Goal: Task Accomplishment & Management: Manage account settings

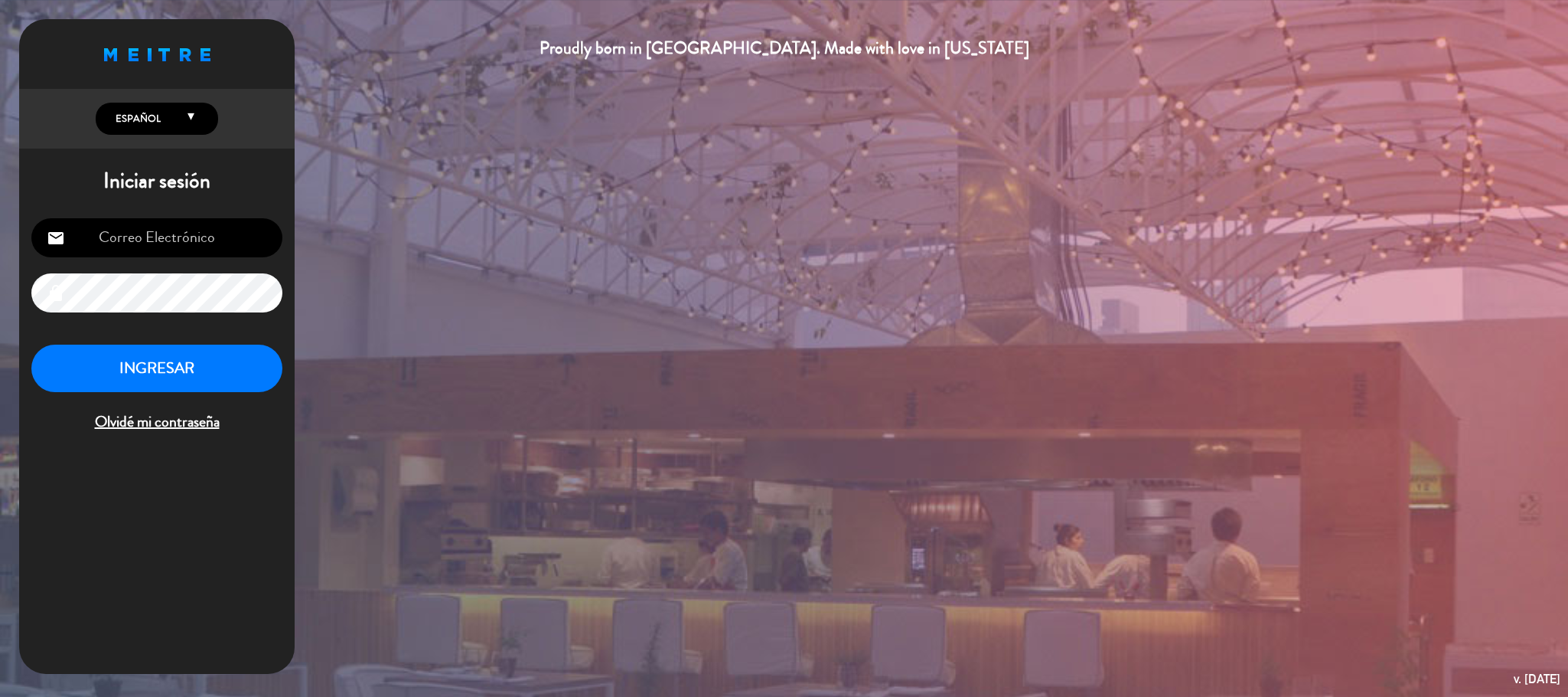
scroll to position [592, 0]
type input "[EMAIL_ADDRESS][DOMAIN_NAME]"
click at [248, 358] on button "INGRESAR" at bounding box center [157, 369] width 251 height 49
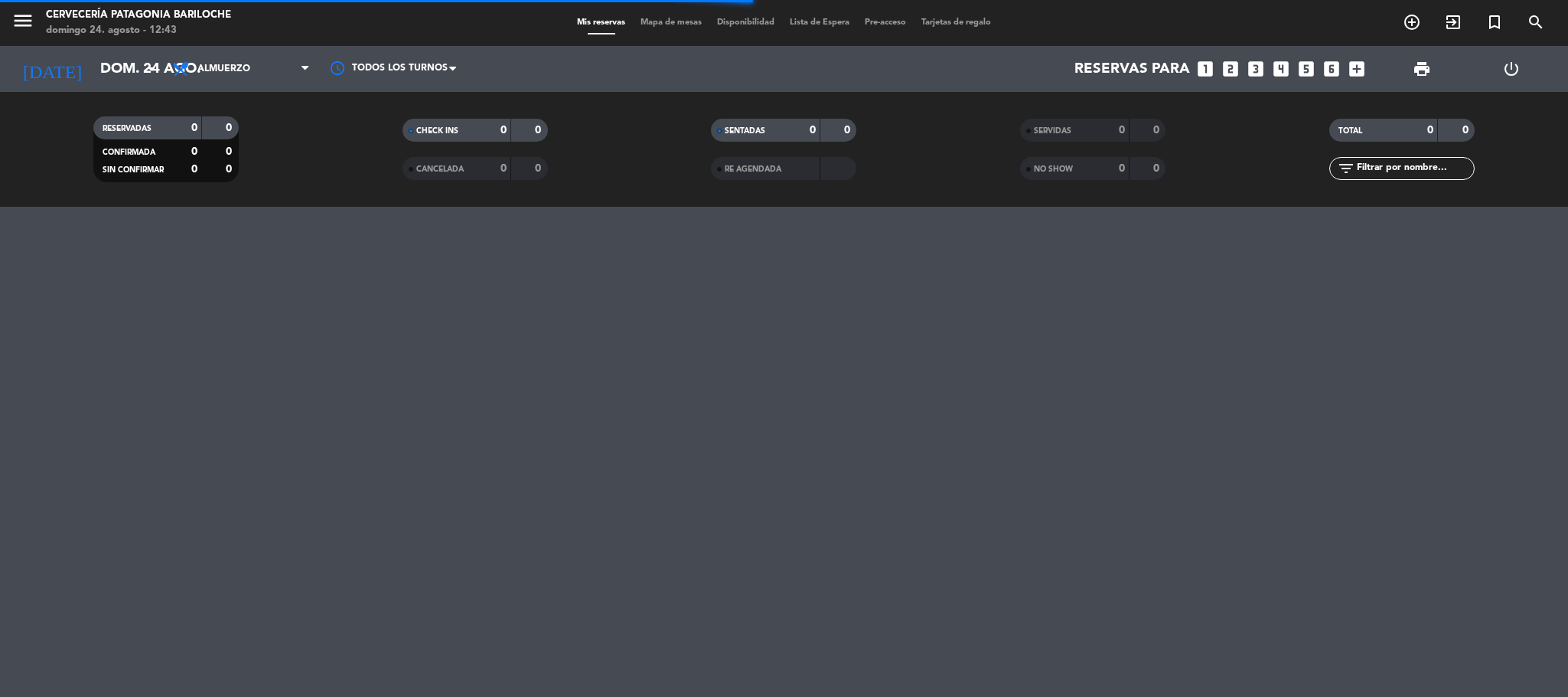
click at [6, 19] on div "menu Cervecería Patagonia Bariloche [DATE] 24. agosto - 12:43" at bounding box center [195, 23] width 392 height 36
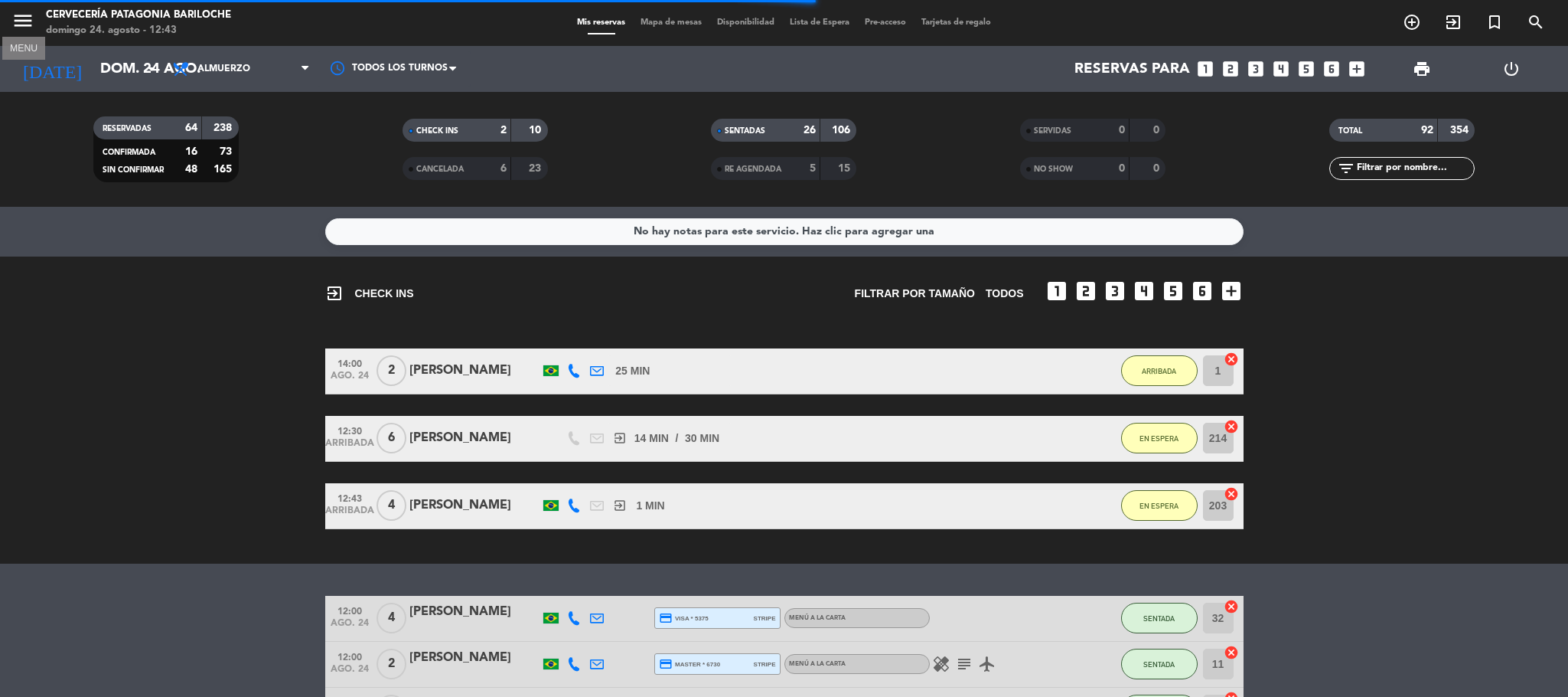
click at [23, 26] on icon "menu" at bounding box center [22, 21] width 23 height 23
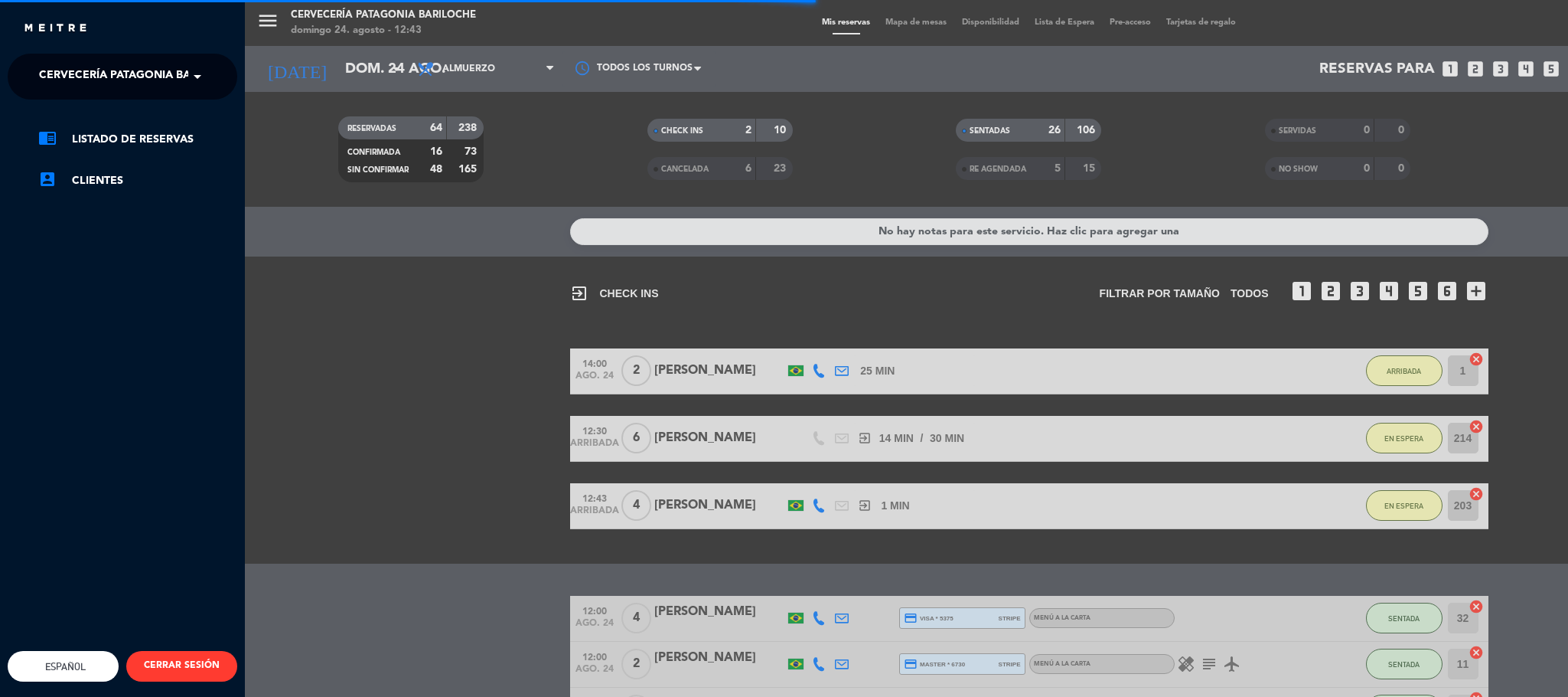
click at [116, 67] on span "Cervecería Patagonia Bariloche" at bounding box center [139, 77] width 200 height 32
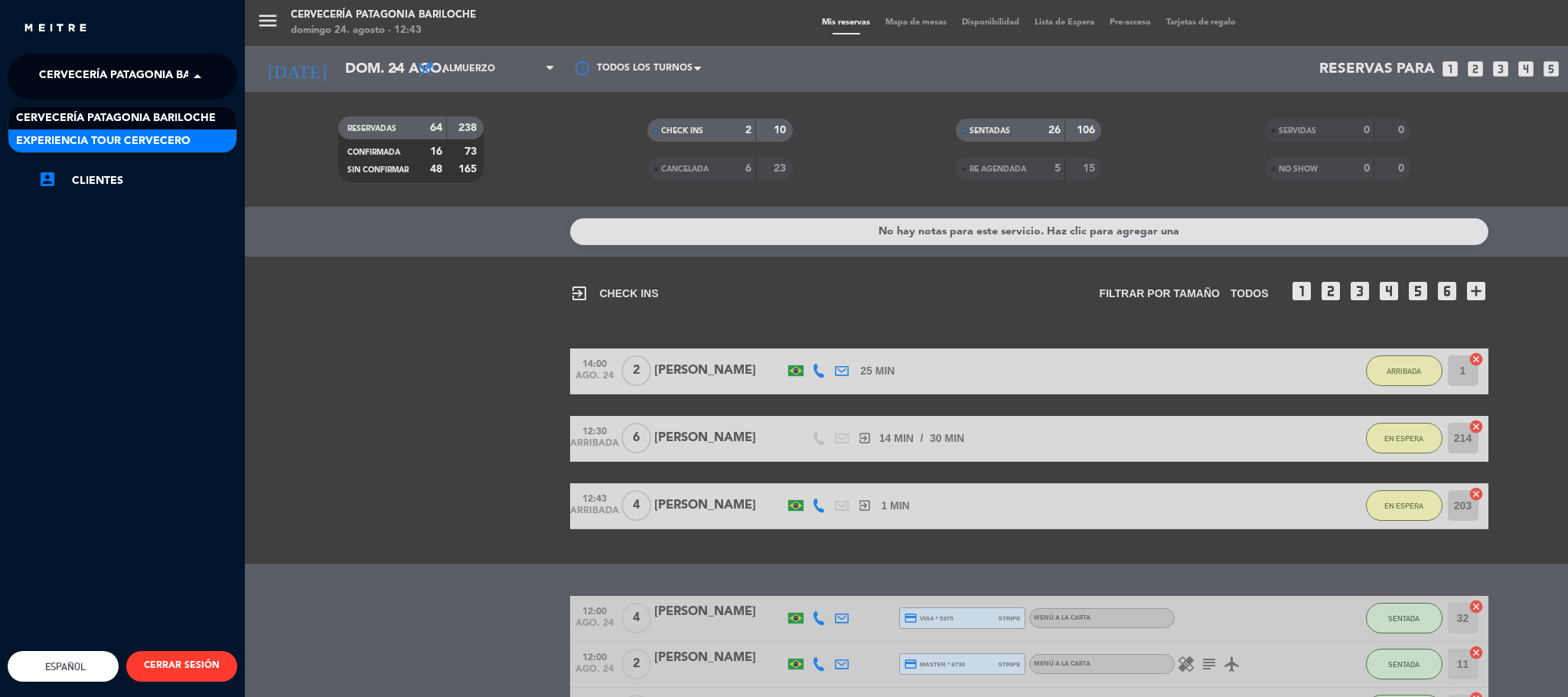
click at [127, 138] on span "Experiencia Tour Cervecero" at bounding box center [103, 141] width 175 height 18
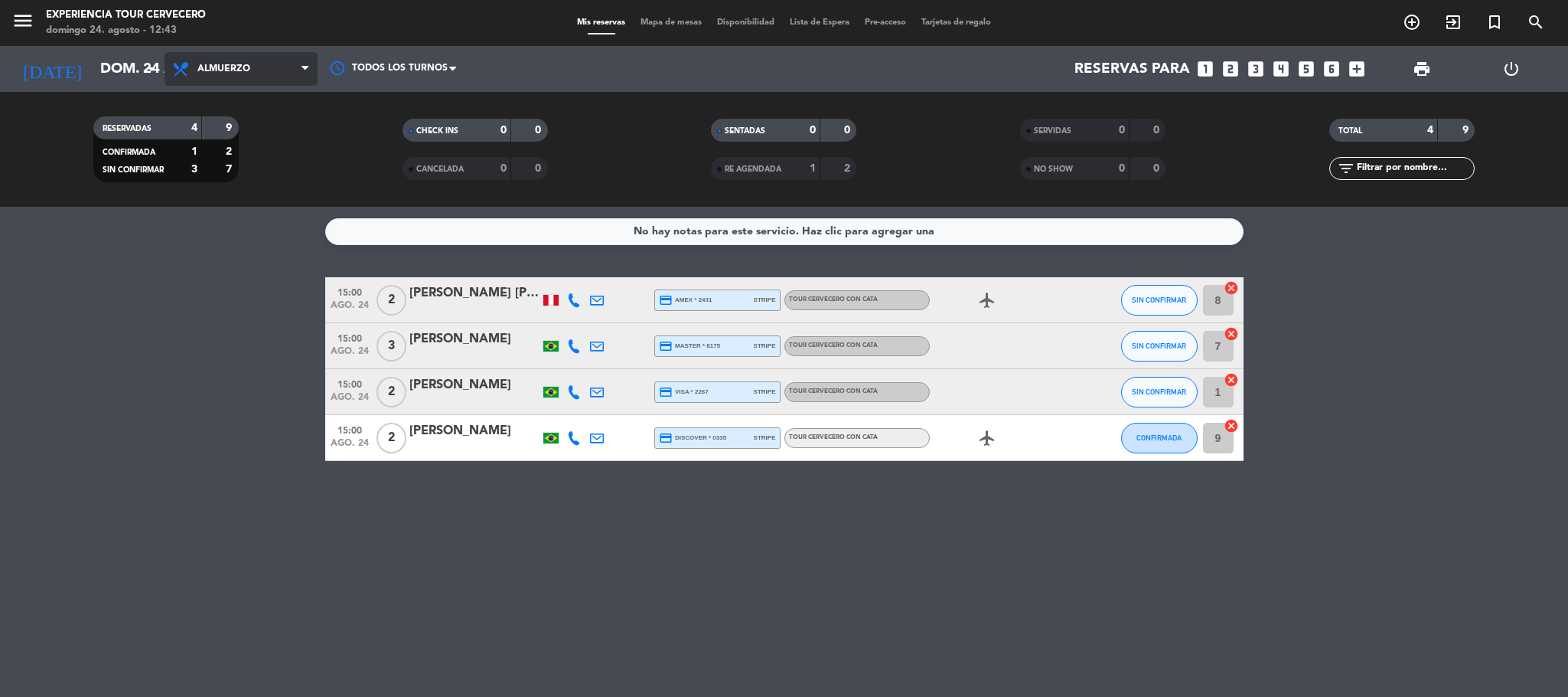
click at [271, 72] on span "Almuerzo" at bounding box center [241, 69] width 153 height 34
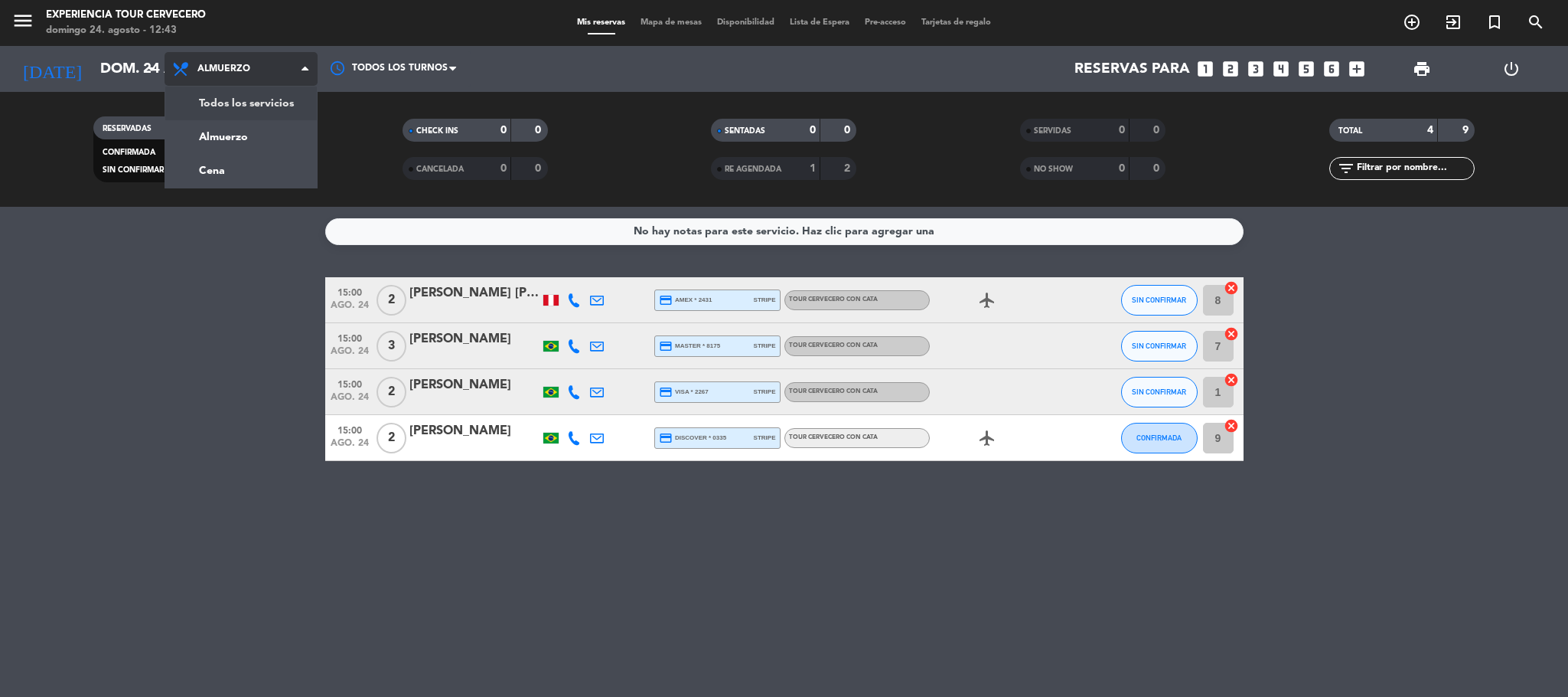
click at [288, 92] on div "menu Experiencia Tour Cervecero [DATE] 24. agosto - 12:43 Mis reservas Mapa de …" at bounding box center [784, 103] width 1568 height 207
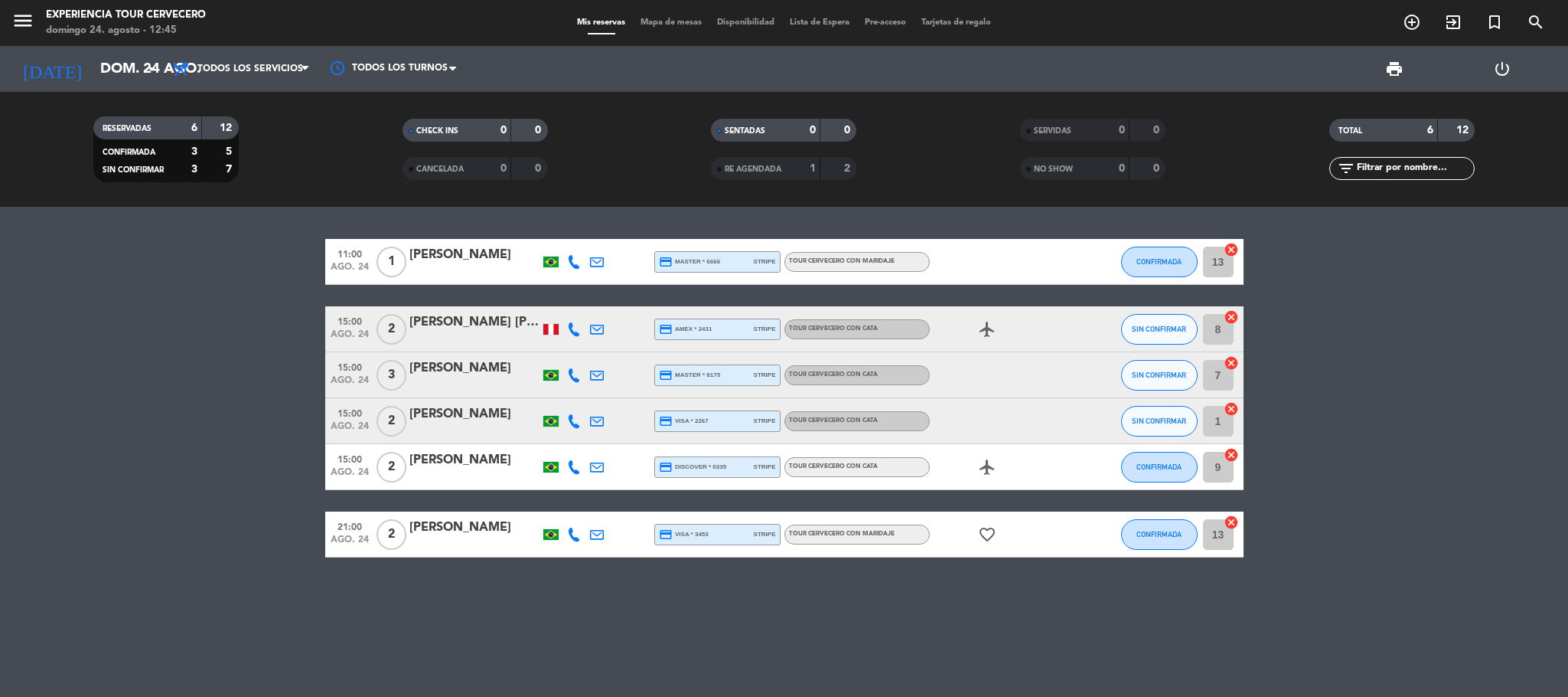
click at [570, 322] on icon at bounding box center [573, 328] width 14 height 14
click at [554, 292] on div "[PHONE_NUMBER]" at bounding box center [584, 286] width 100 height 16
click at [556, 301] on span "Copiar" at bounding box center [566, 302] width 32 height 16
click at [571, 370] on icon at bounding box center [573, 375] width 14 height 14
click at [554, 349] on span "Copiar" at bounding box center [559, 348] width 32 height 16
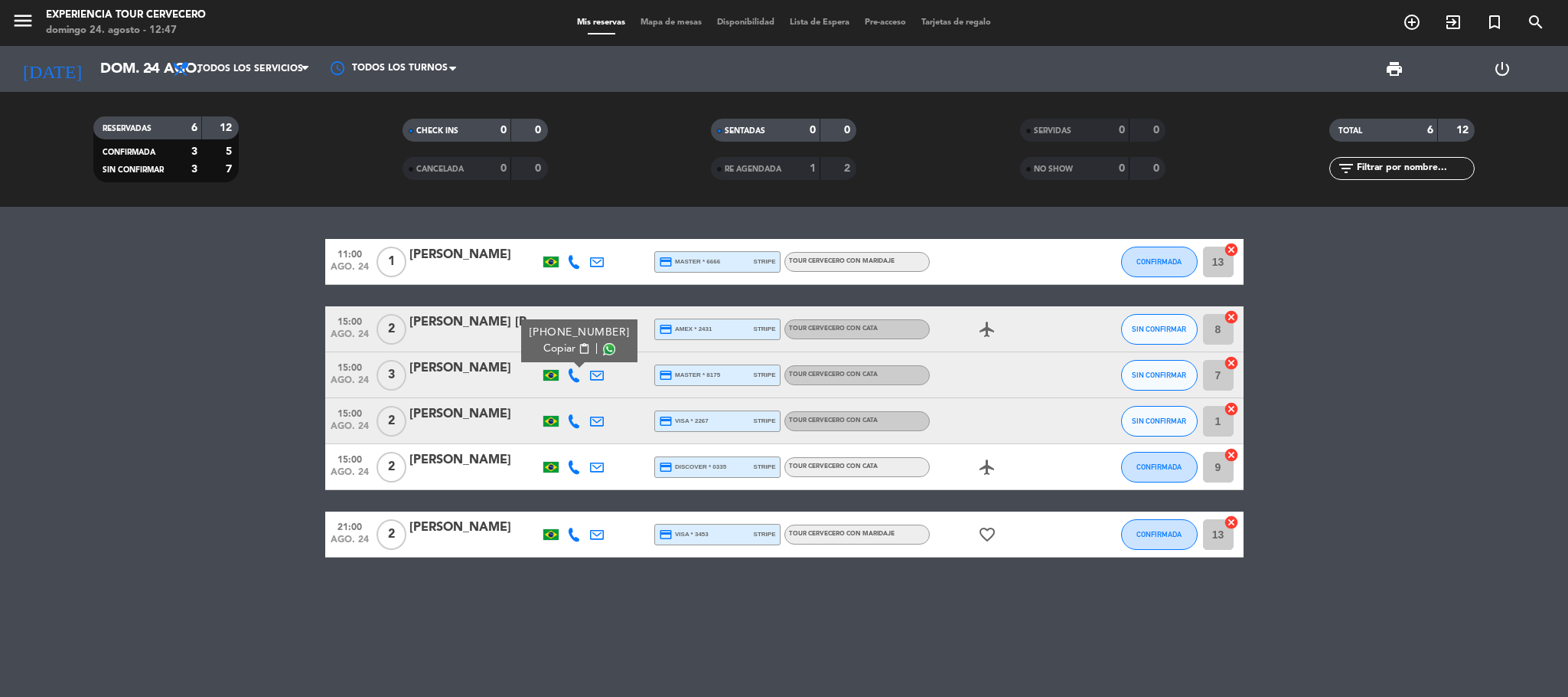
click at [579, 419] on icon at bounding box center [573, 421] width 14 height 14
click at [565, 393] on span "Copiar" at bounding box center [559, 394] width 32 height 16
click at [572, 462] on icon at bounding box center [573, 467] width 14 height 14
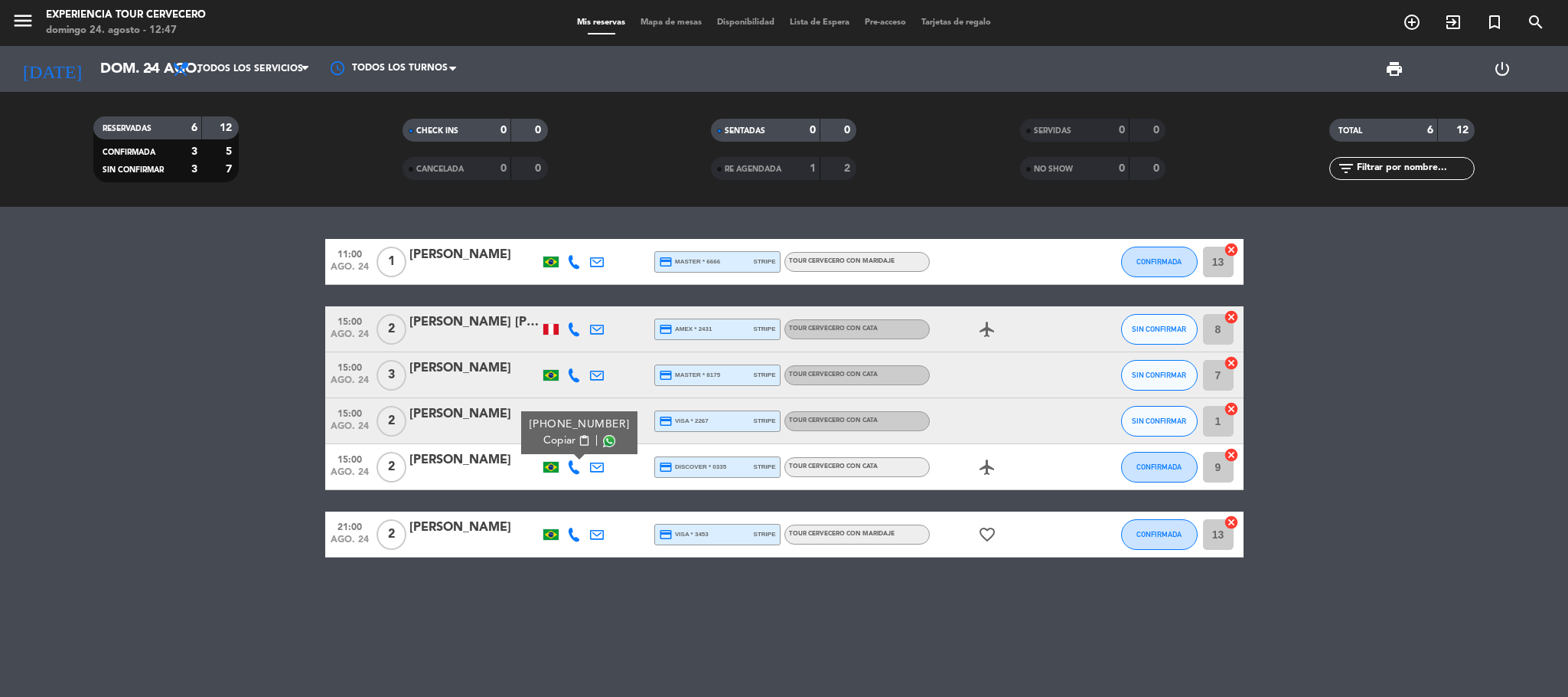
click at [567, 435] on span "Copiar" at bounding box center [559, 440] width 32 height 16
